Goal: Task Accomplishment & Management: Use online tool/utility

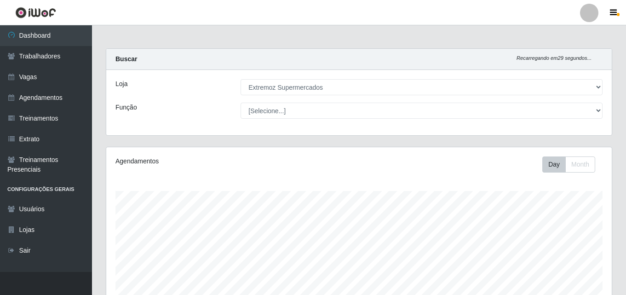
select select "519"
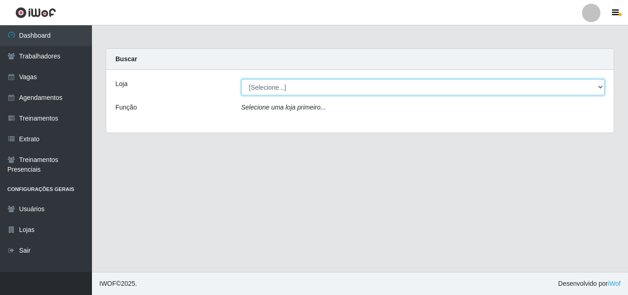
click at [304, 92] on select "[Selecione...] Extremoz Supermercados" at bounding box center [423, 87] width 364 height 16
select select "519"
click at [241, 79] on select "[Selecione...] Extremoz Supermercados" at bounding box center [423, 87] width 364 height 16
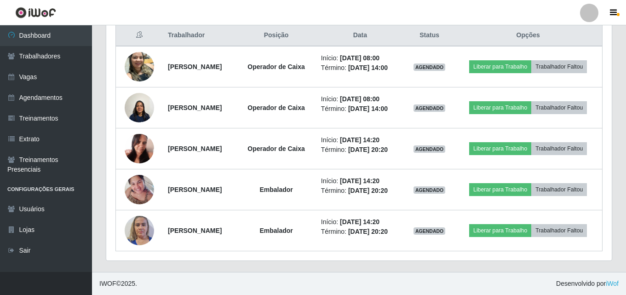
scroll to position [345, 0]
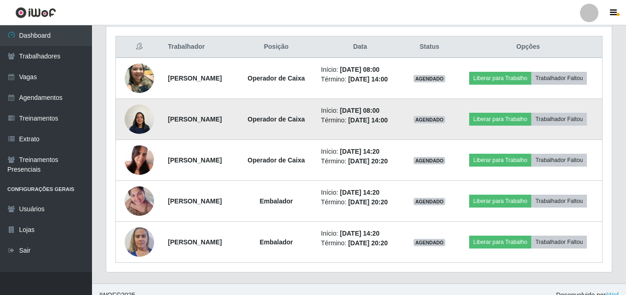
click at [135, 131] on img at bounding box center [139, 118] width 29 height 39
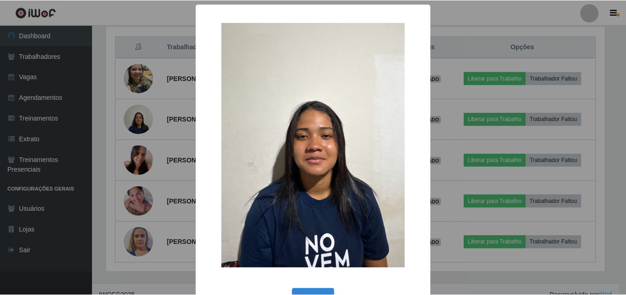
scroll to position [31, 0]
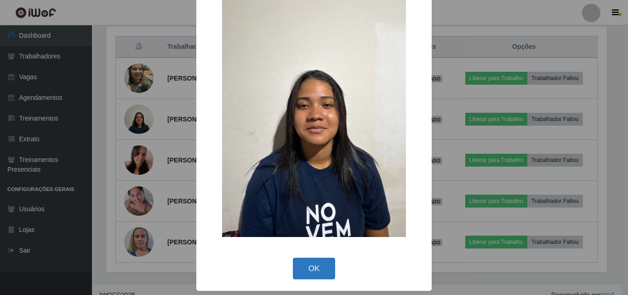
click at [310, 268] on button "OK" at bounding box center [314, 269] width 43 height 22
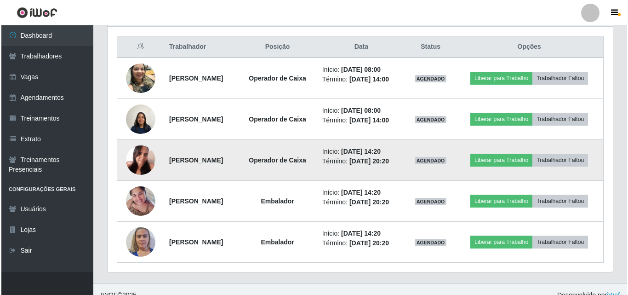
scroll to position [191, 506]
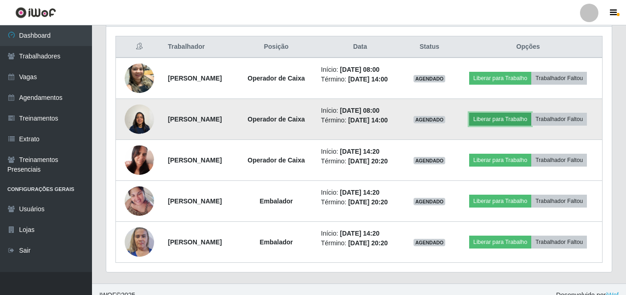
click at [531, 122] on button "Liberar para Trabalho" at bounding box center [500, 119] width 62 height 13
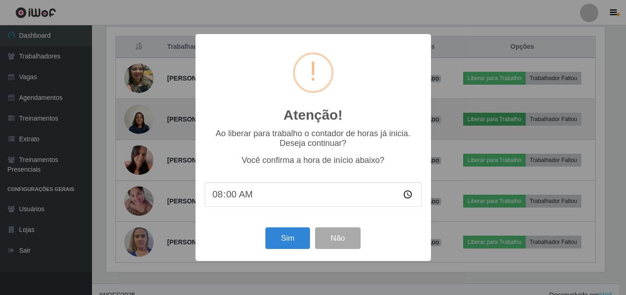
scroll to position [191, 501]
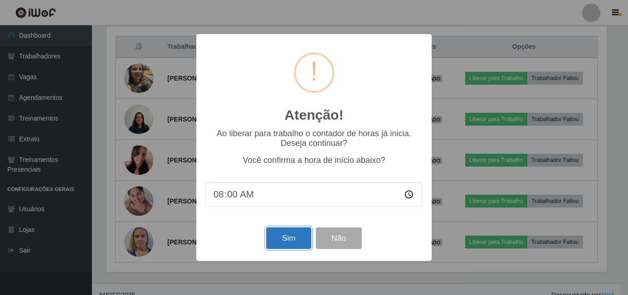
click at [296, 238] on button "Sim" at bounding box center [288, 238] width 45 height 22
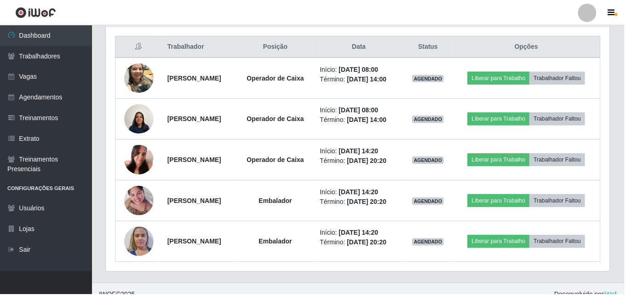
scroll to position [152, 0]
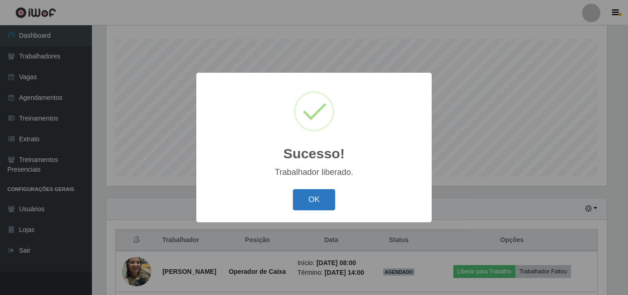
click at [318, 200] on button "OK" at bounding box center [314, 200] width 43 height 22
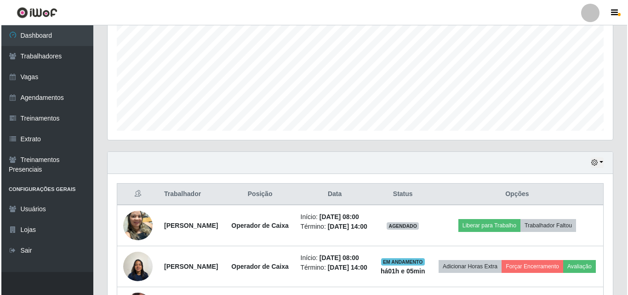
scroll to position [336, 0]
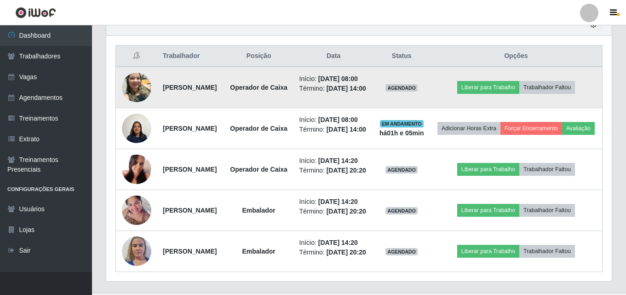
click at [140, 97] on img at bounding box center [136, 87] width 29 height 39
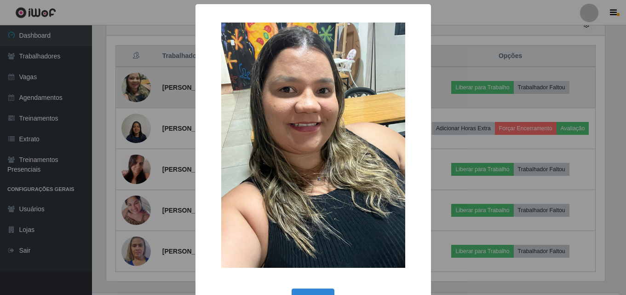
scroll to position [191, 501]
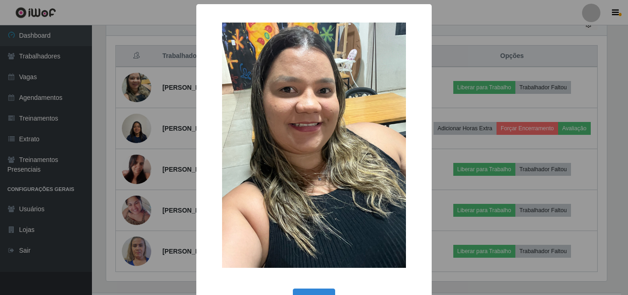
click at [582, 59] on div "× OK Cancel" at bounding box center [314, 147] width 628 height 295
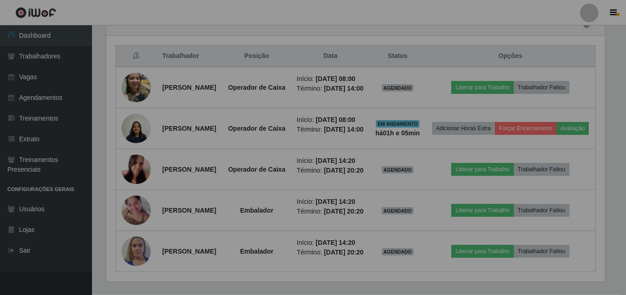
scroll to position [191, 506]
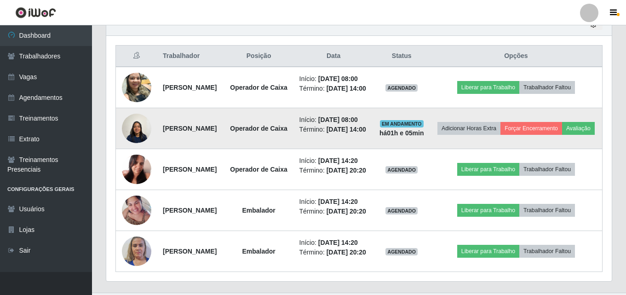
click at [128, 148] on img at bounding box center [136, 128] width 29 height 39
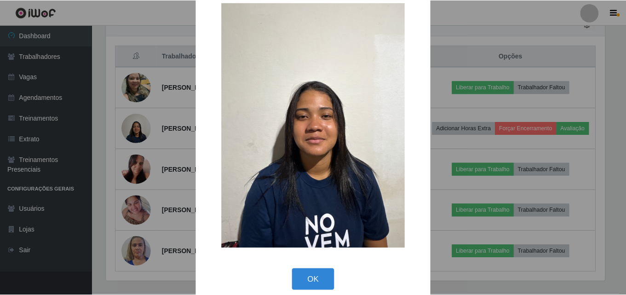
scroll to position [31, 0]
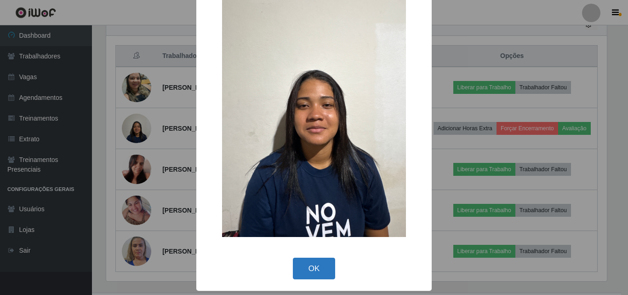
click at [312, 266] on button "OK" at bounding box center [314, 269] width 43 height 22
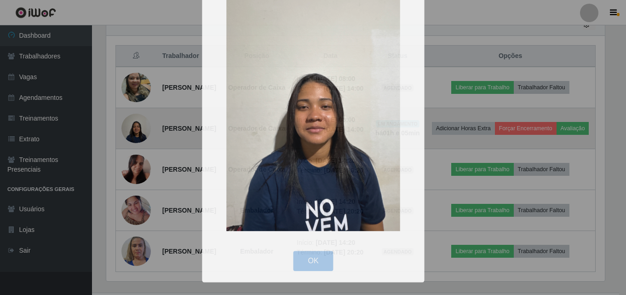
scroll to position [191, 506]
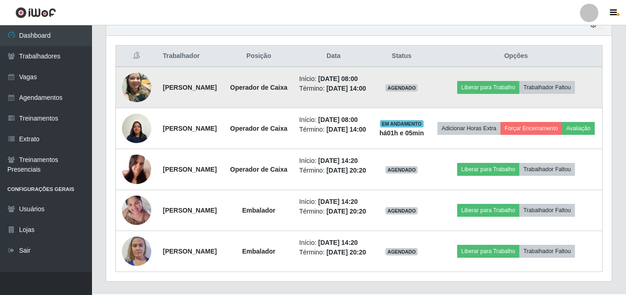
click at [138, 97] on img at bounding box center [136, 87] width 29 height 39
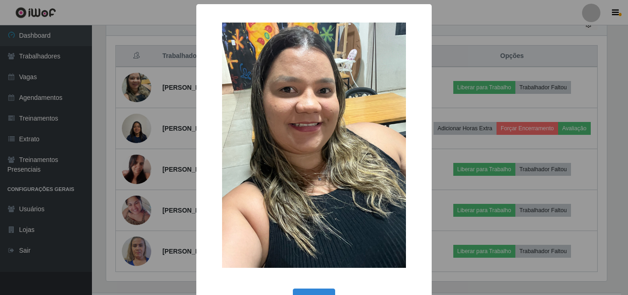
click at [477, 26] on div "× OK Cancel" at bounding box center [314, 147] width 628 height 295
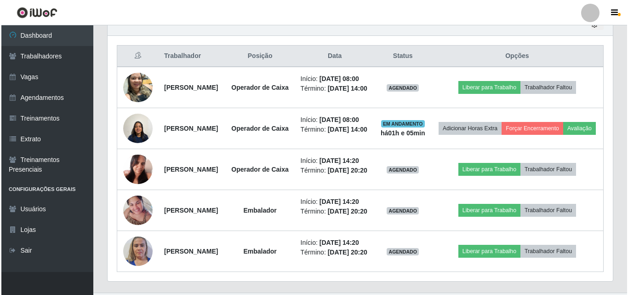
scroll to position [191, 506]
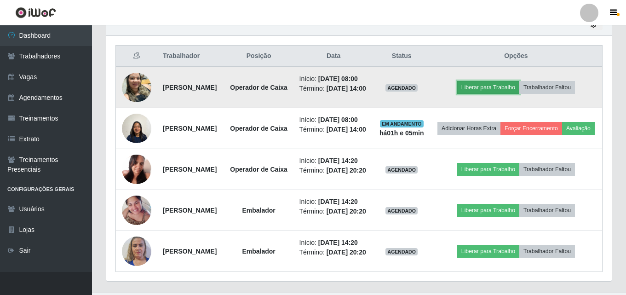
click at [493, 94] on button "Liberar para Trabalho" at bounding box center [488, 87] width 62 height 13
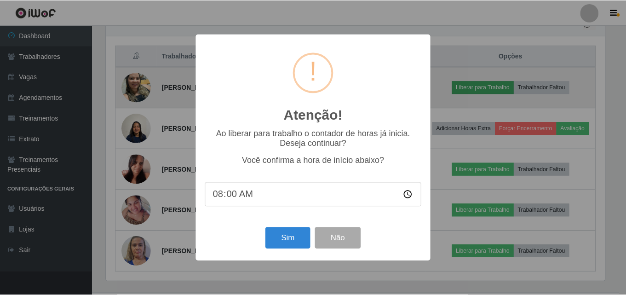
scroll to position [191, 501]
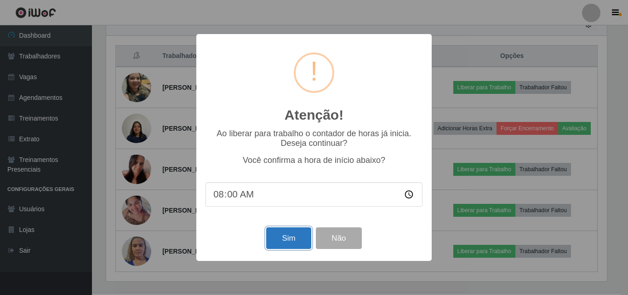
click at [286, 238] on button "Sim" at bounding box center [288, 238] width 45 height 22
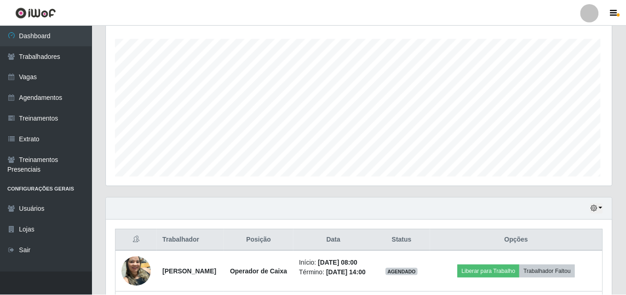
scroll to position [0, 0]
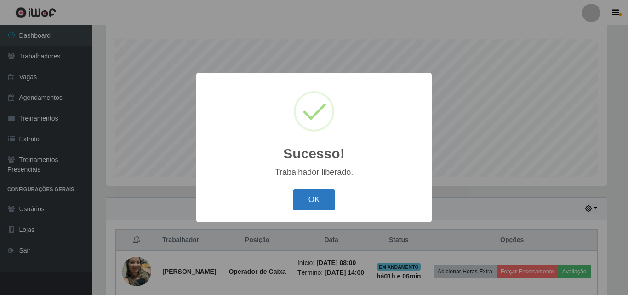
click at [312, 201] on button "OK" at bounding box center [314, 200] width 43 height 22
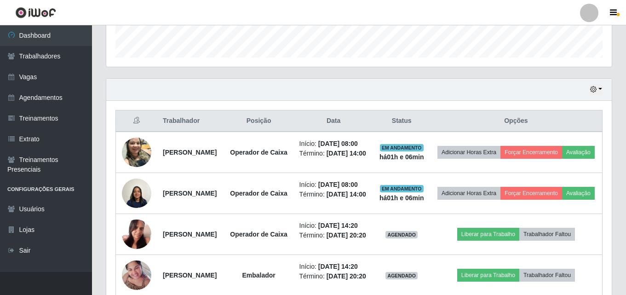
scroll to position [72, 0]
